Goal: Contribute content: Add original content to the website for others to see

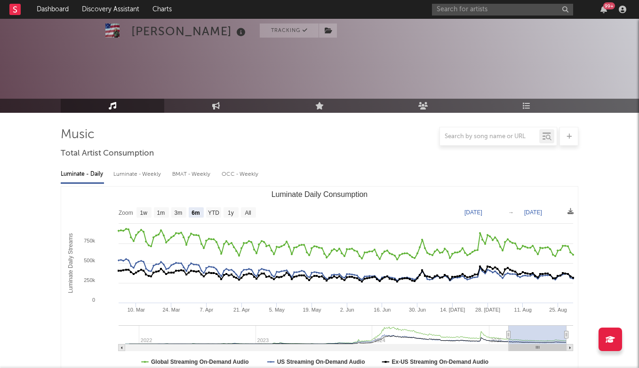
select select "6m"
select select "1w"
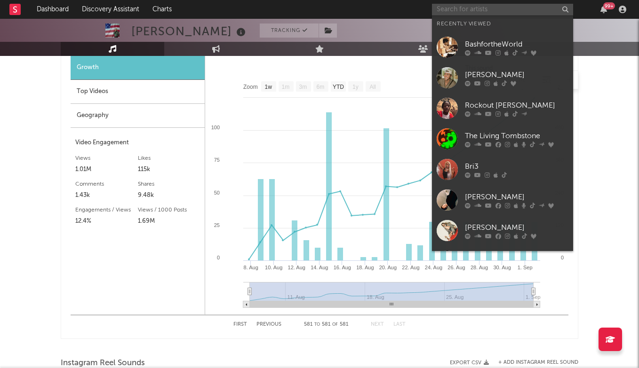
click at [508, 10] on input "text" at bounding box center [502, 10] width 141 height 12
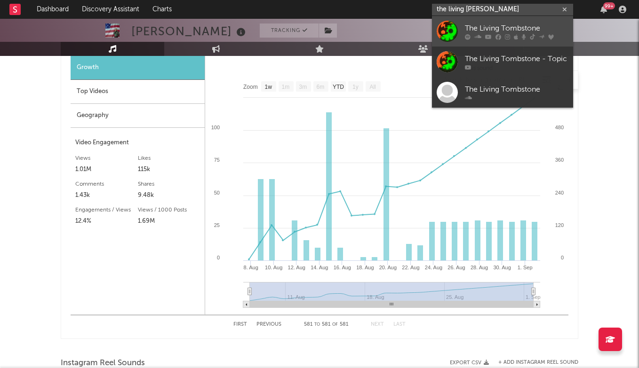
type input "the living [PERSON_NAME]"
click at [494, 25] on div "The Living Tombstone" at bounding box center [517, 28] width 104 height 11
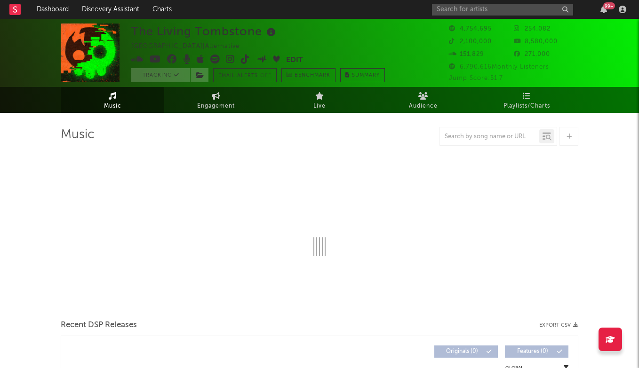
select select "6m"
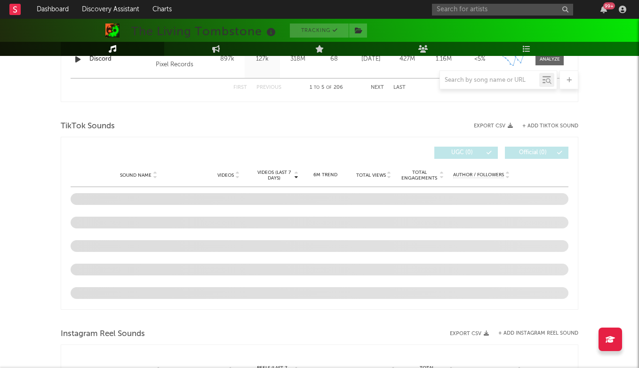
scroll to position [580, 0]
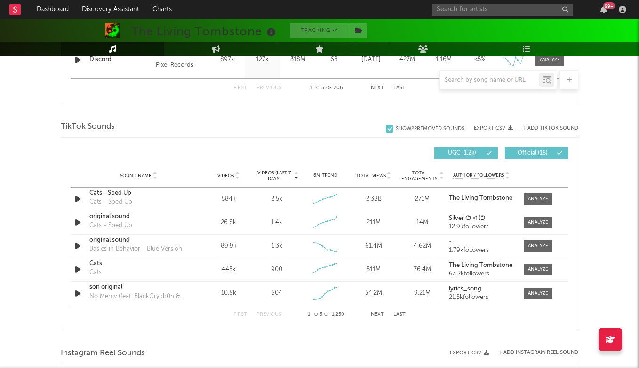
click at [399, 314] on button "Last" at bounding box center [399, 314] width 12 height 5
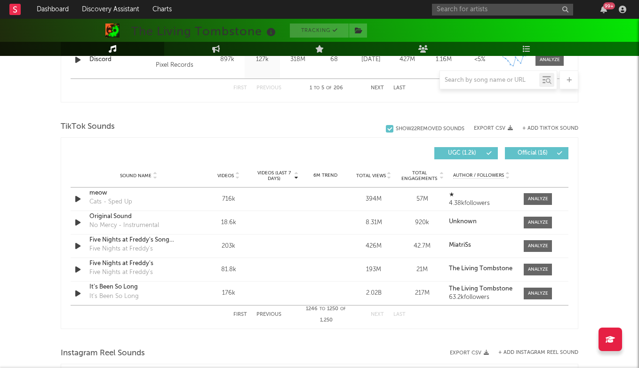
click at [271, 314] on button "Previous" at bounding box center [268, 314] width 25 height 5
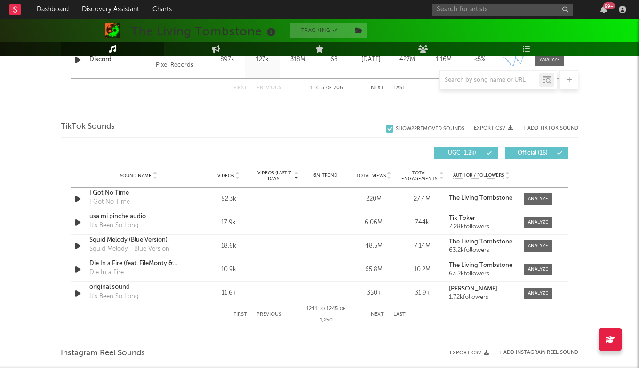
click at [271, 314] on button "Previous" at bounding box center [268, 314] width 25 height 5
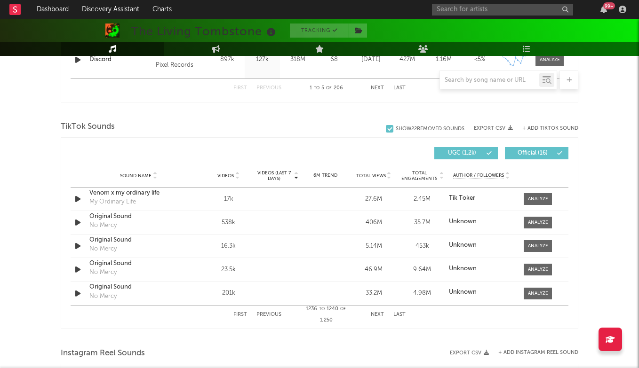
click at [271, 314] on button "Previous" at bounding box center [268, 314] width 25 height 5
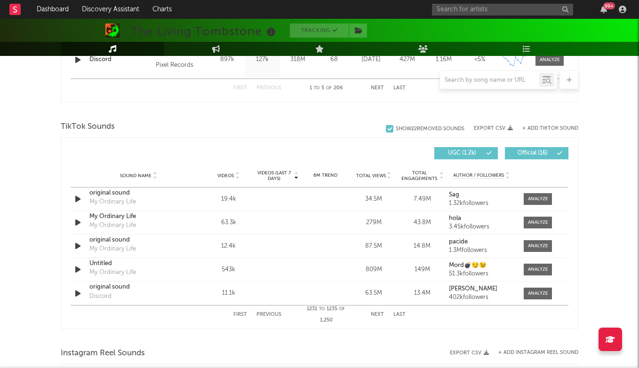
click at [271, 314] on button "Previous" at bounding box center [268, 314] width 25 height 5
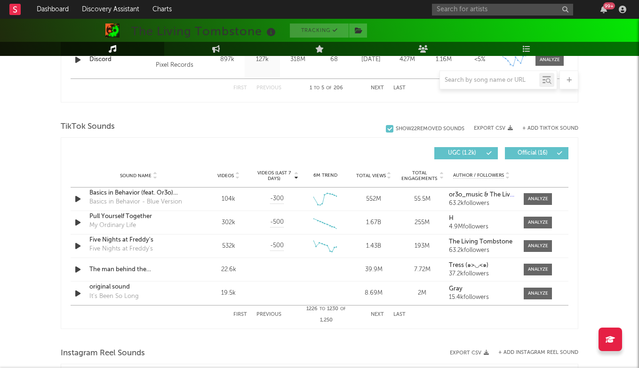
click at [546, 129] on button "+ Add TikTok Sound" at bounding box center [550, 128] width 56 height 5
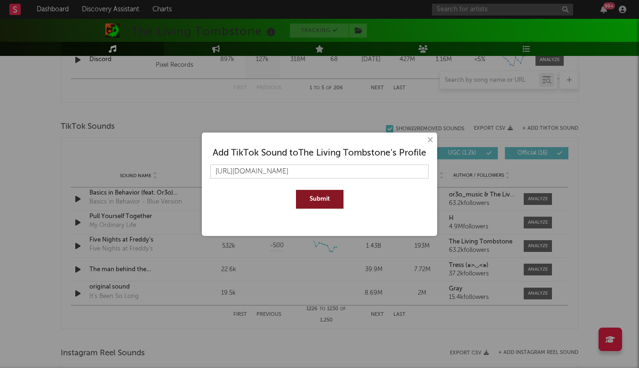
type input "[URL][DOMAIN_NAME]"
click at [311, 203] on button "Submit" at bounding box center [320, 199] width 48 height 19
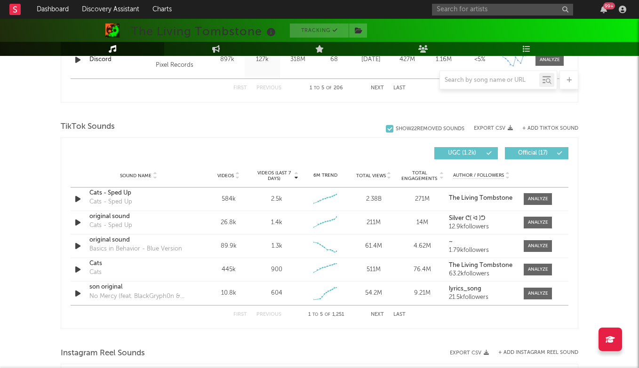
click at [379, 316] on button "Next" at bounding box center [377, 314] width 13 height 5
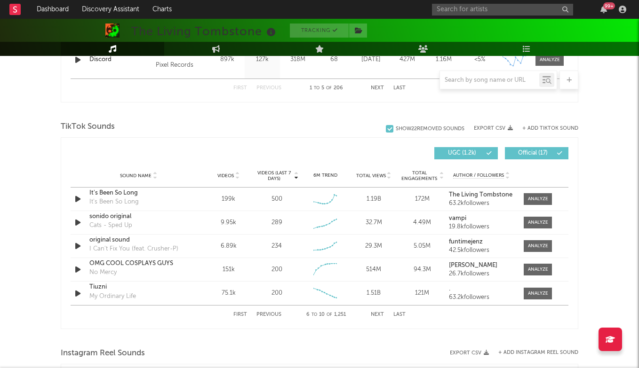
click at [397, 316] on button "Last" at bounding box center [399, 314] width 12 height 5
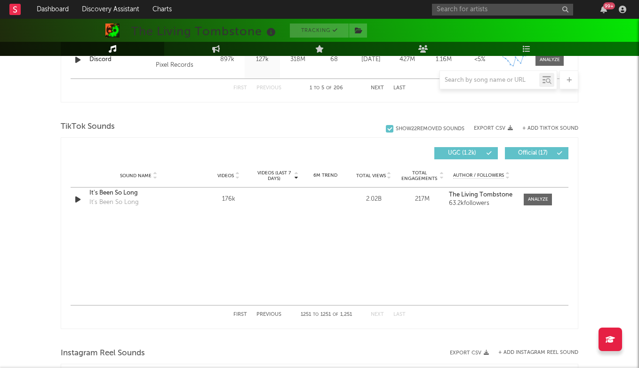
click at [269, 313] on button "Previous" at bounding box center [268, 314] width 25 height 5
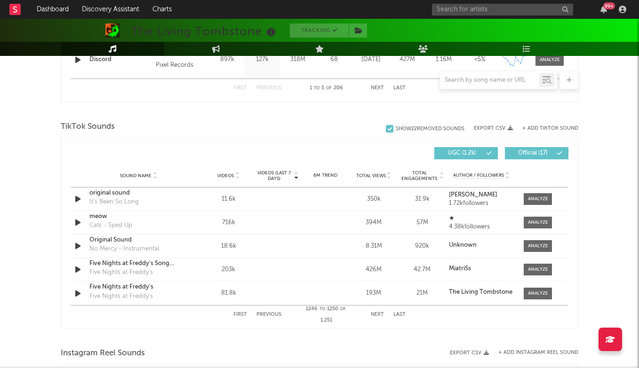
click at [269, 313] on button "Previous" at bounding box center [268, 314] width 25 height 5
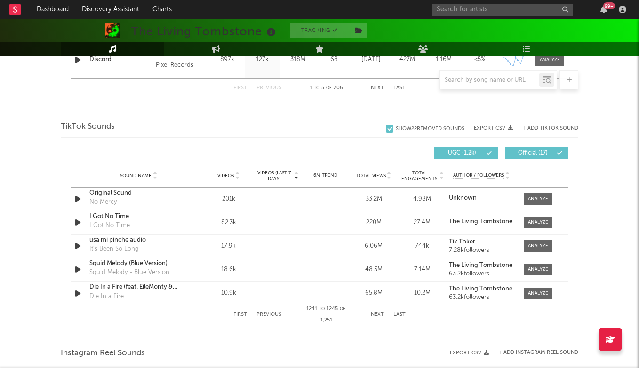
click at [269, 313] on button "Previous" at bounding box center [268, 314] width 25 height 5
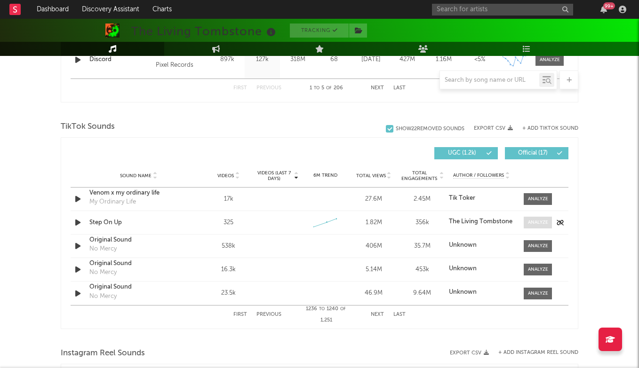
click at [533, 222] on div at bounding box center [538, 222] width 20 height 7
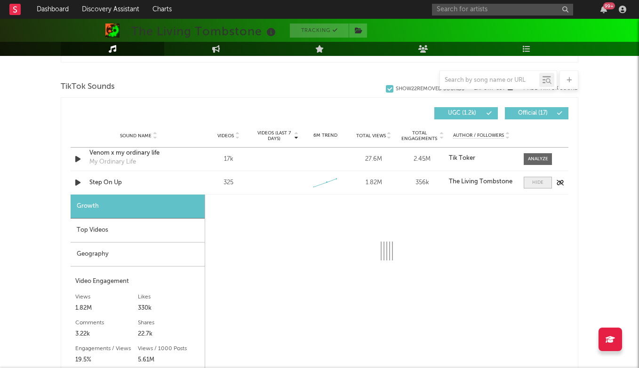
scroll to position [623, 0]
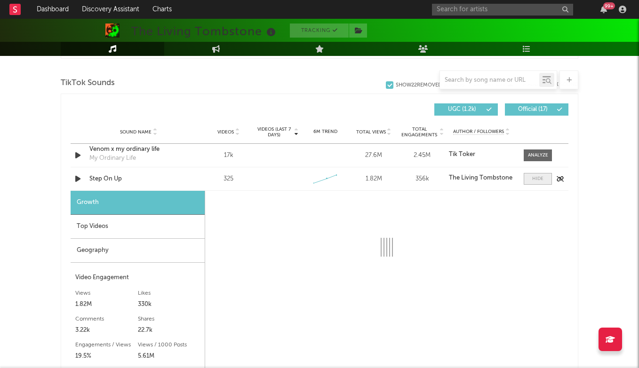
select select "1w"
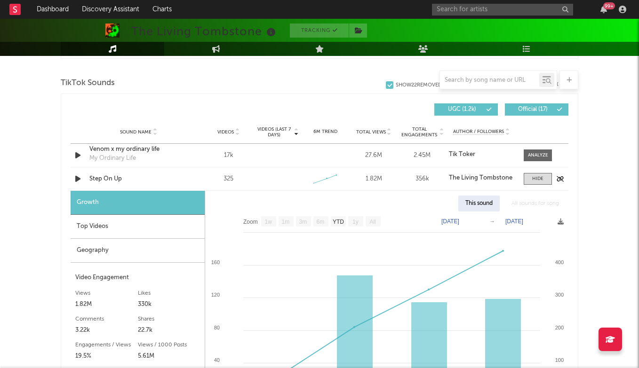
click at [99, 182] on div "Step On Up" at bounding box center [138, 179] width 98 height 9
